Goal: Transaction & Acquisition: Download file/media

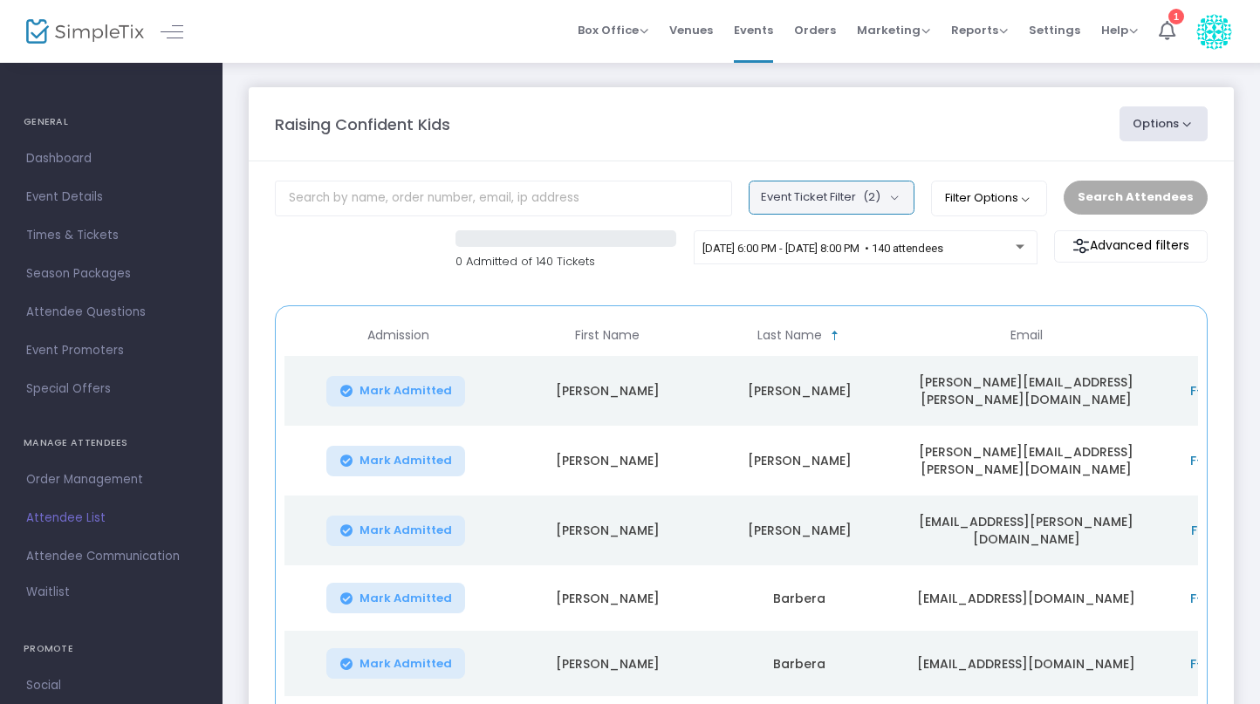
click at [900, 187] on button "Event Ticket Filter (2)" at bounding box center [832, 197] width 166 height 33
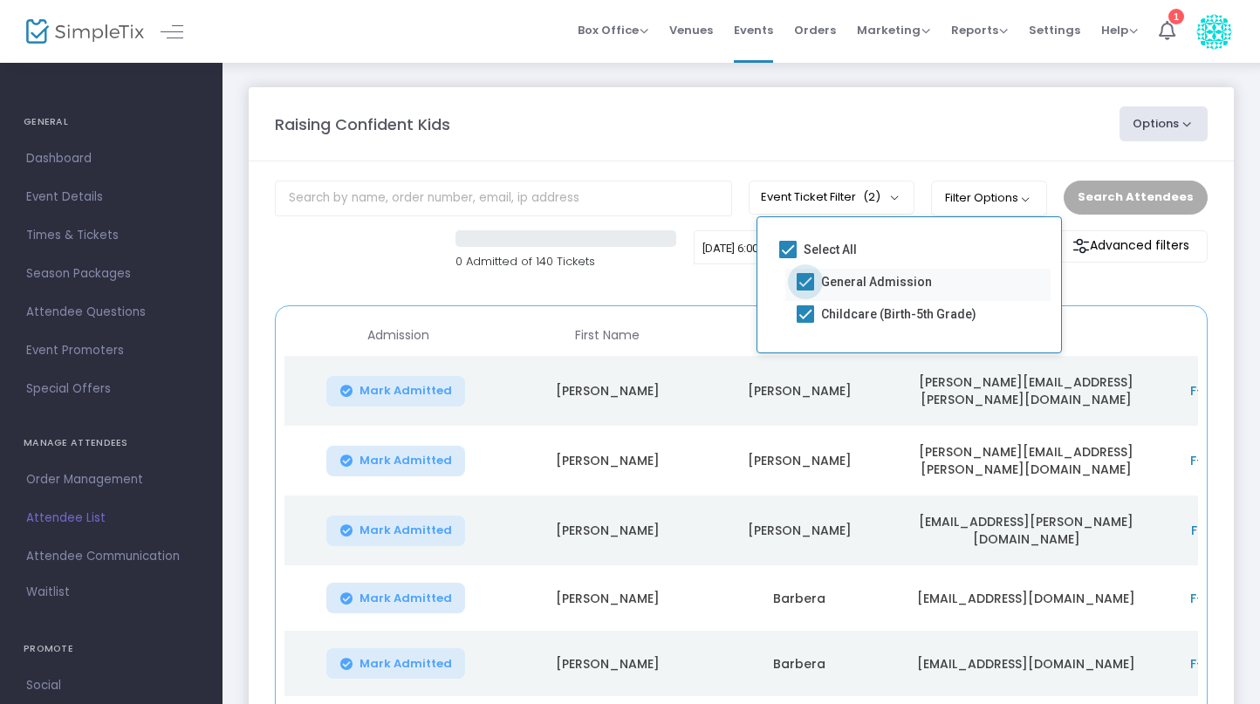
click at [810, 284] on span at bounding box center [805, 281] width 17 height 17
click at [805, 291] on input "General Admission" at bounding box center [804, 291] width 1 height 1
checkbox input "false"
click at [1138, 199] on button "Search Attendees" at bounding box center [1136, 197] width 144 height 33
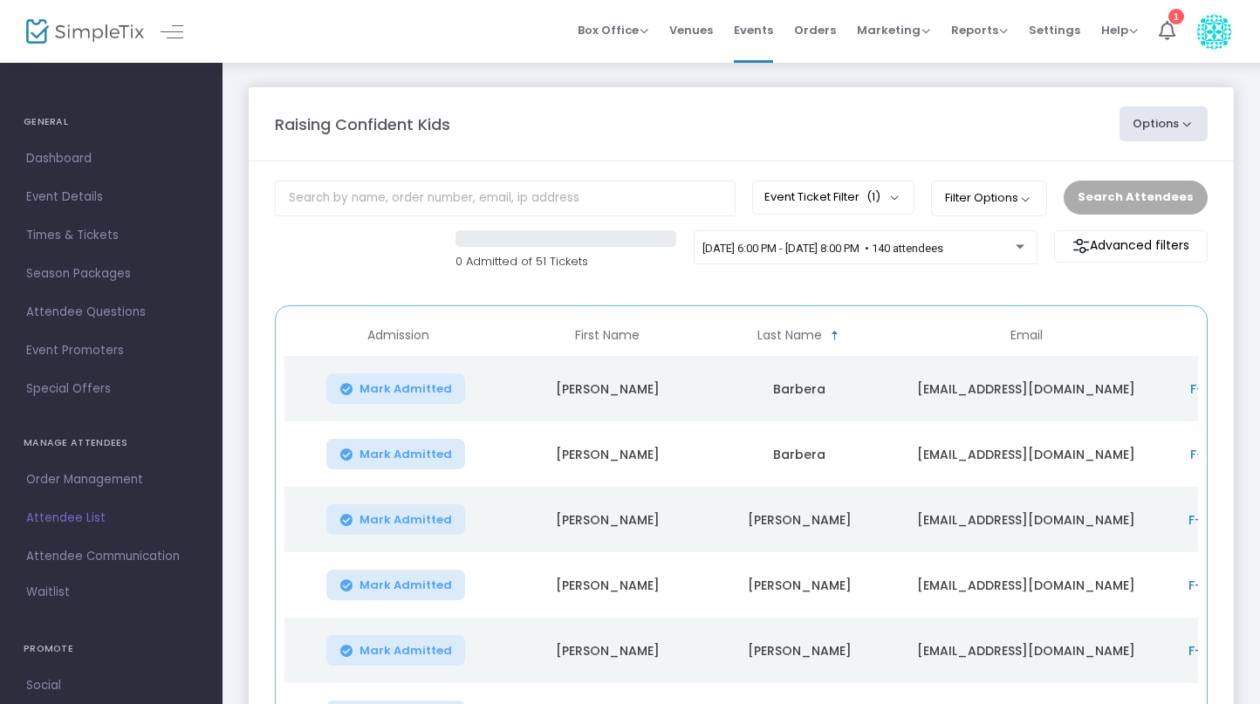
click at [1178, 132] on button "Options" at bounding box center [1163, 123] width 89 height 35
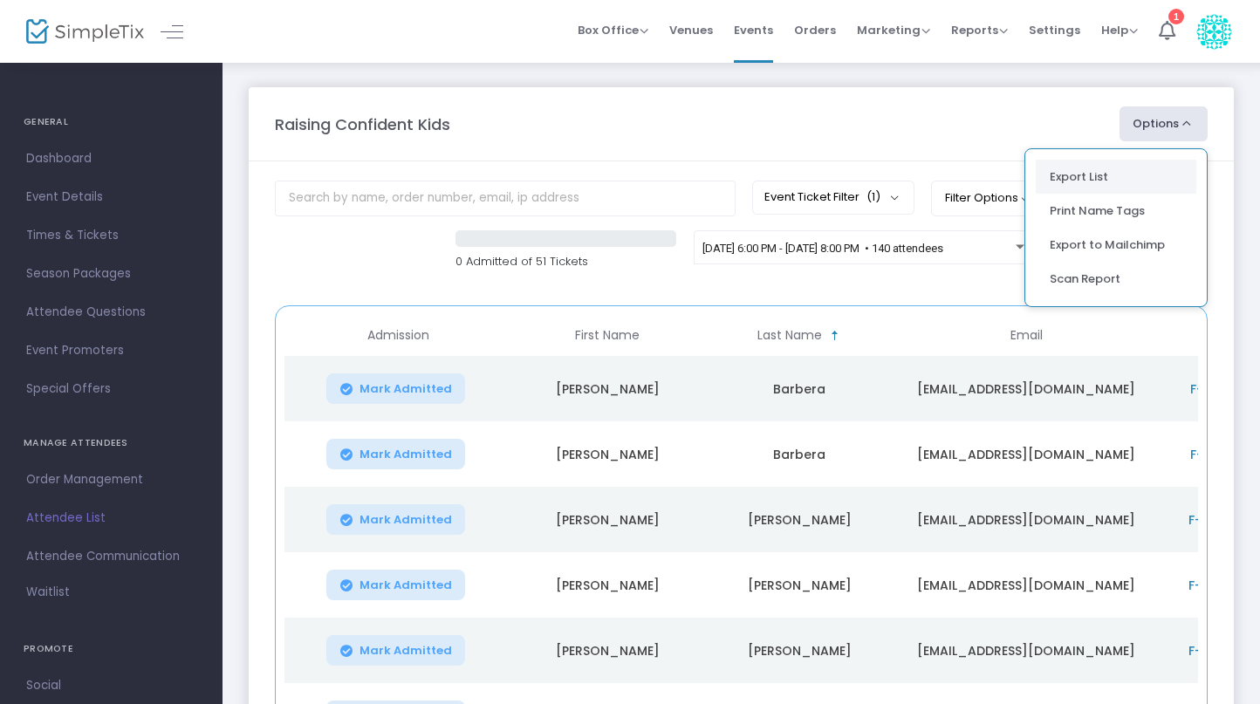
click at [1096, 178] on li "Export List" at bounding box center [1116, 177] width 161 height 34
radio input "false"
radio input "true"
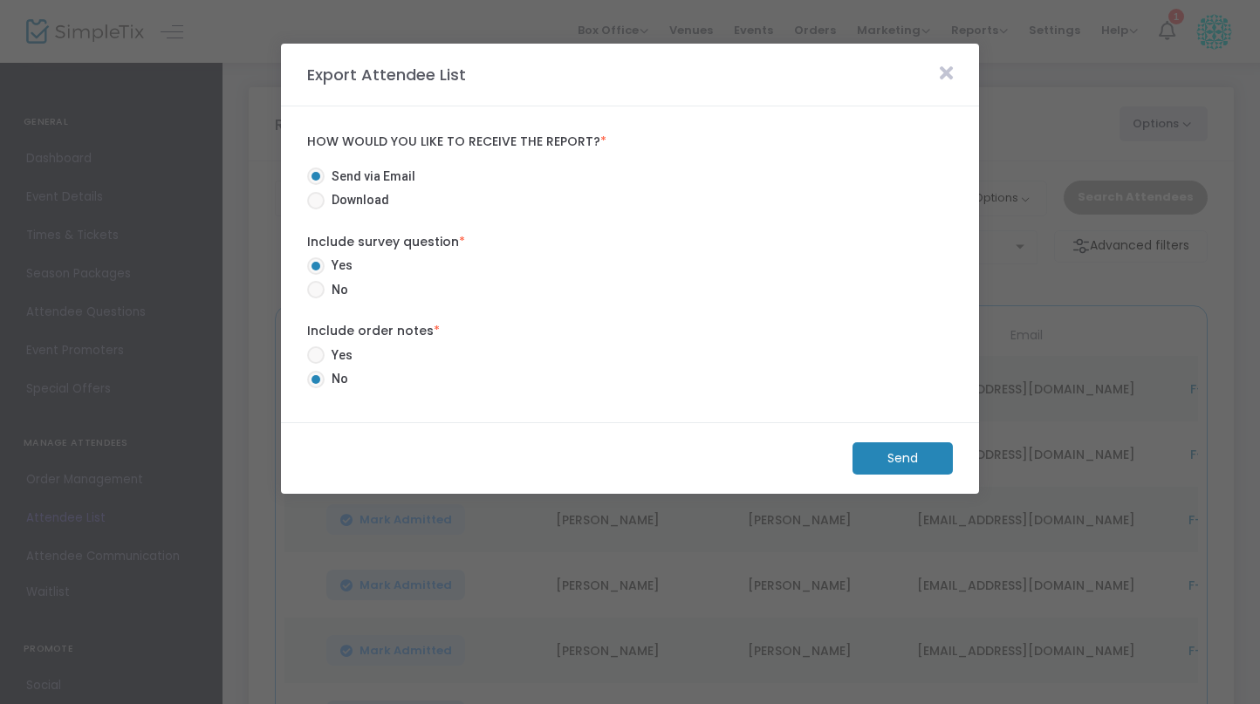
click at [317, 355] on span at bounding box center [315, 354] width 17 height 17
click at [316, 364] on input "Yes" at bounding box center [315, 364] width 1 height 1
radio input "true"
click at [341, 205] on span "Download" at bounding box center [357, 200] width 65 height 18
click at [316, 209] on input "Download" at bounding box center [315, 209] width 1 height 1
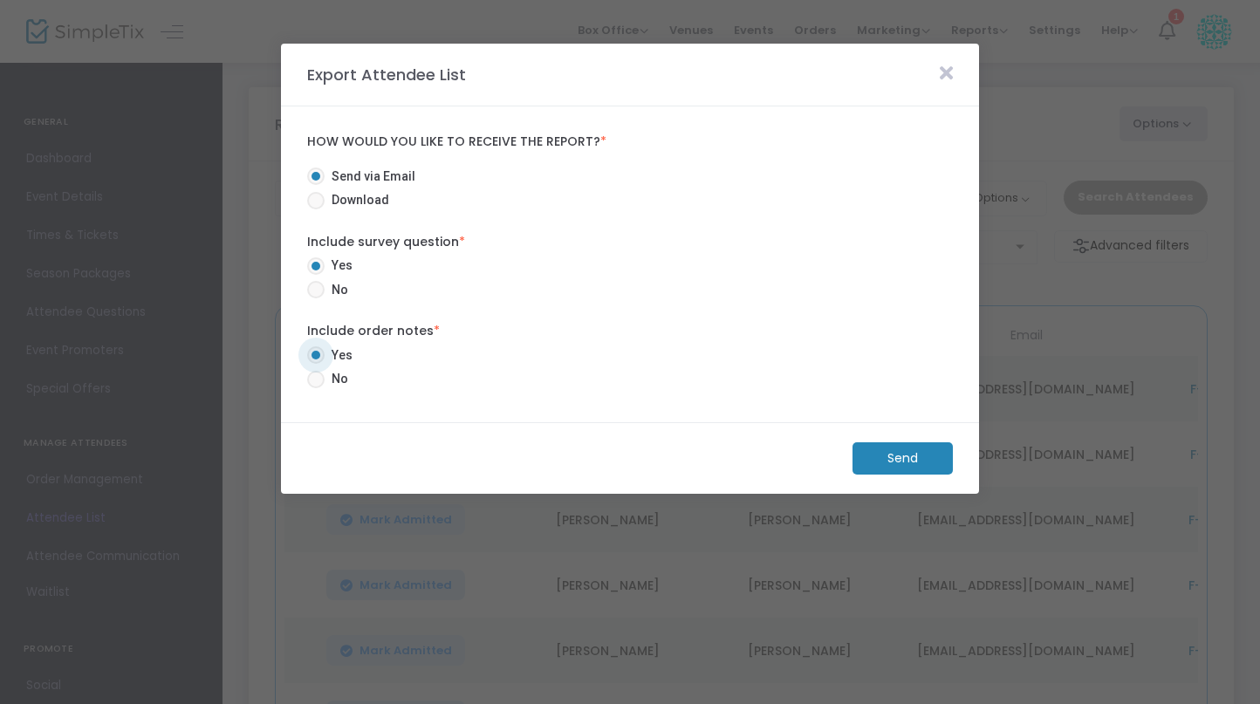
radio input "true"
click at [920, 467] on m-button "Download" at bounding box center [888, 458] width 130 height 32
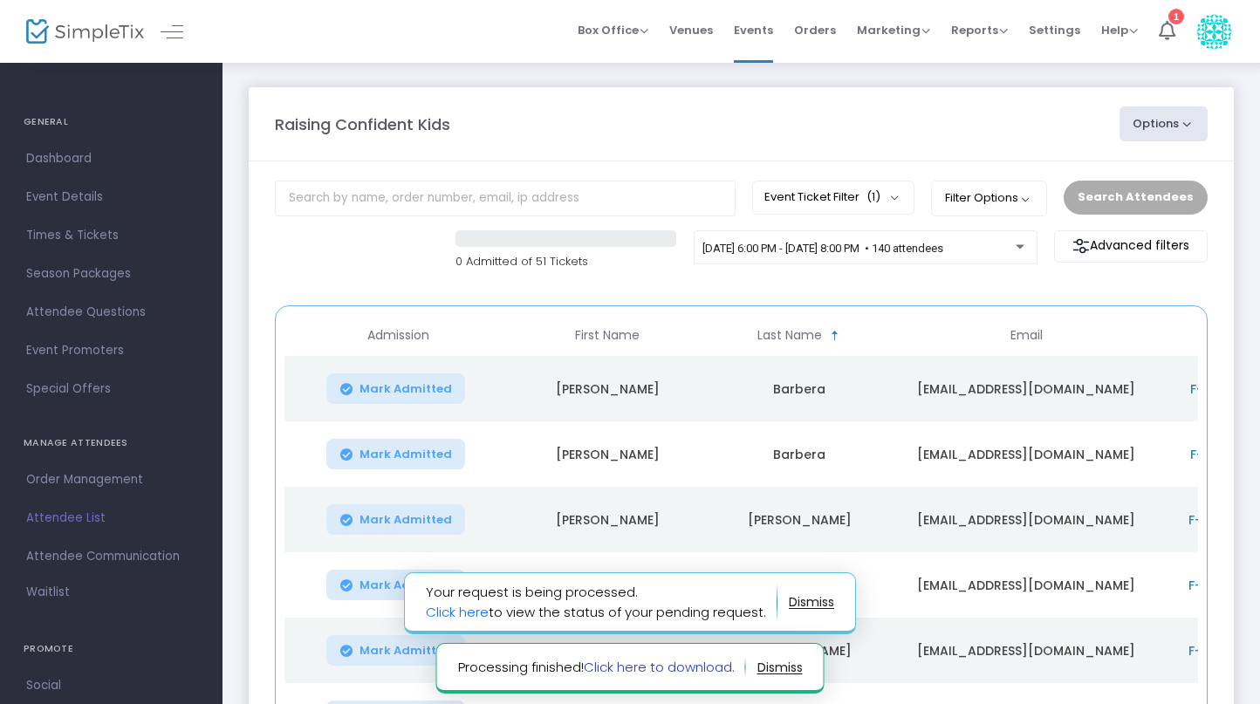
click at [671, 666] on link "Click here to download." at bounding box center [659, 667] width 151 height 18
